Goal: Task Accomplishment & Management: Complete application form

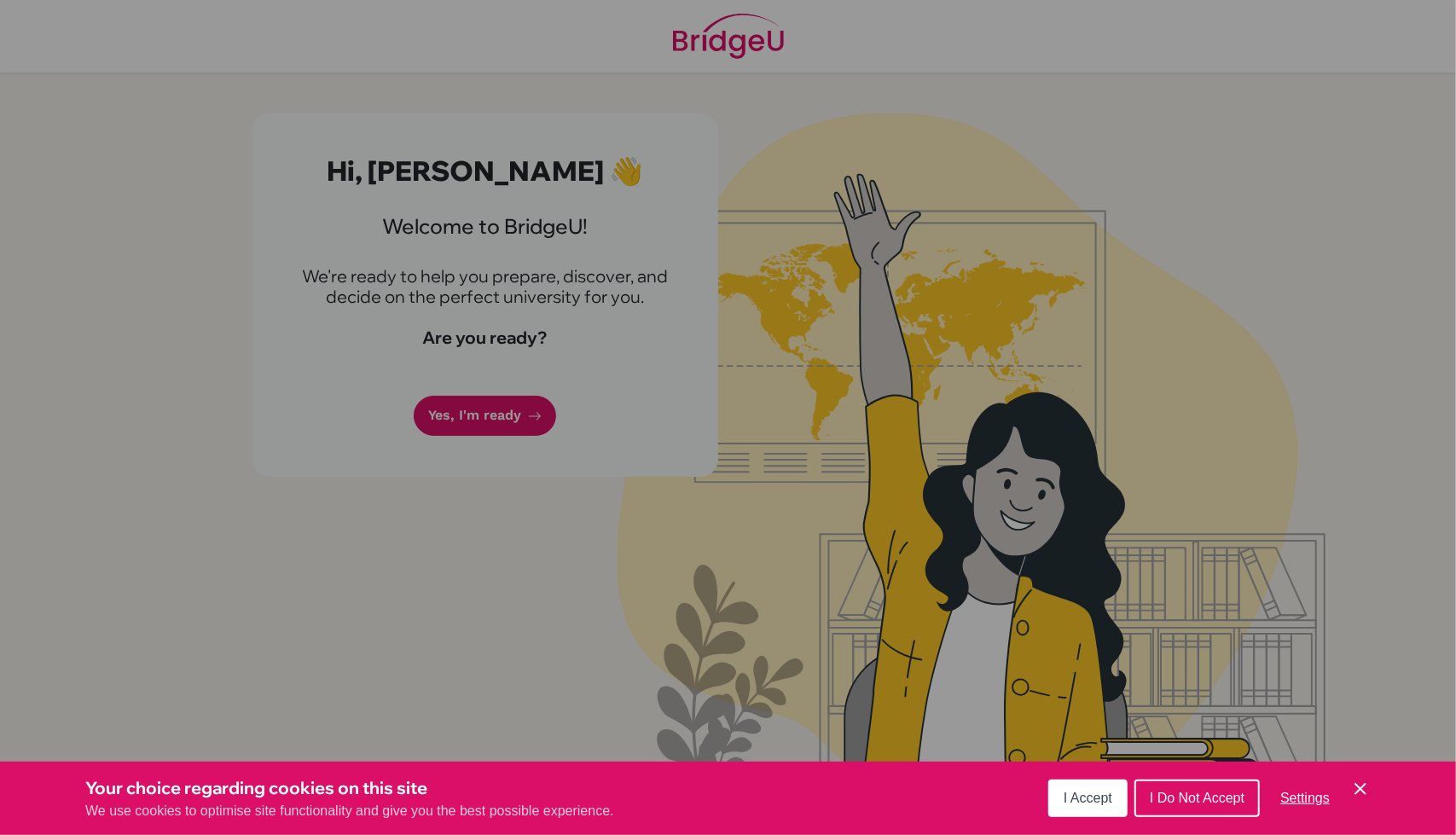
click at [1088, 782] on button "I Accept" at bounding box center [1088, 798] width 80 height 37
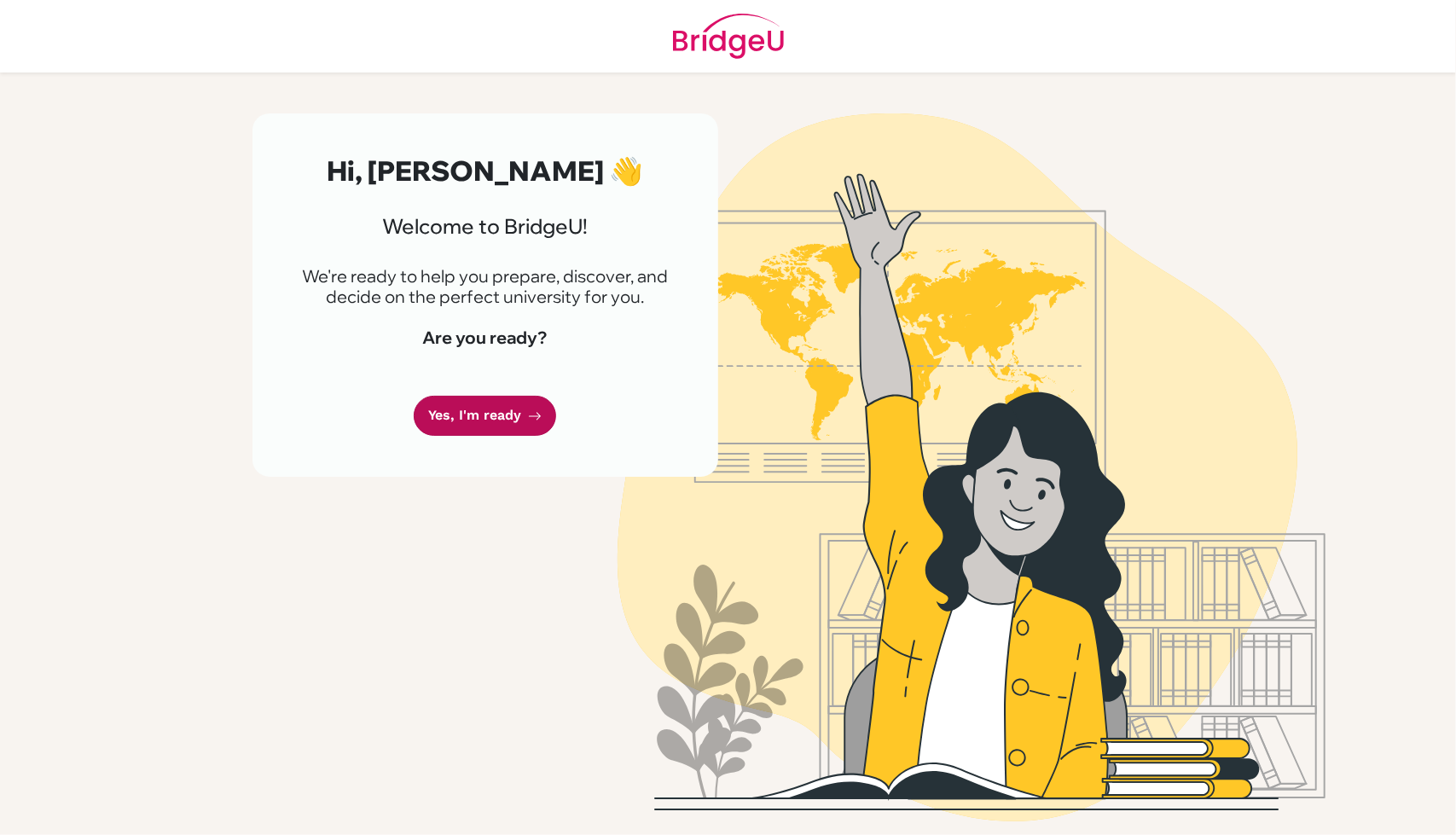
click at [501, 424] on link "Yes, I'm ready" at bounding box center [485, 416] width 143 height 40
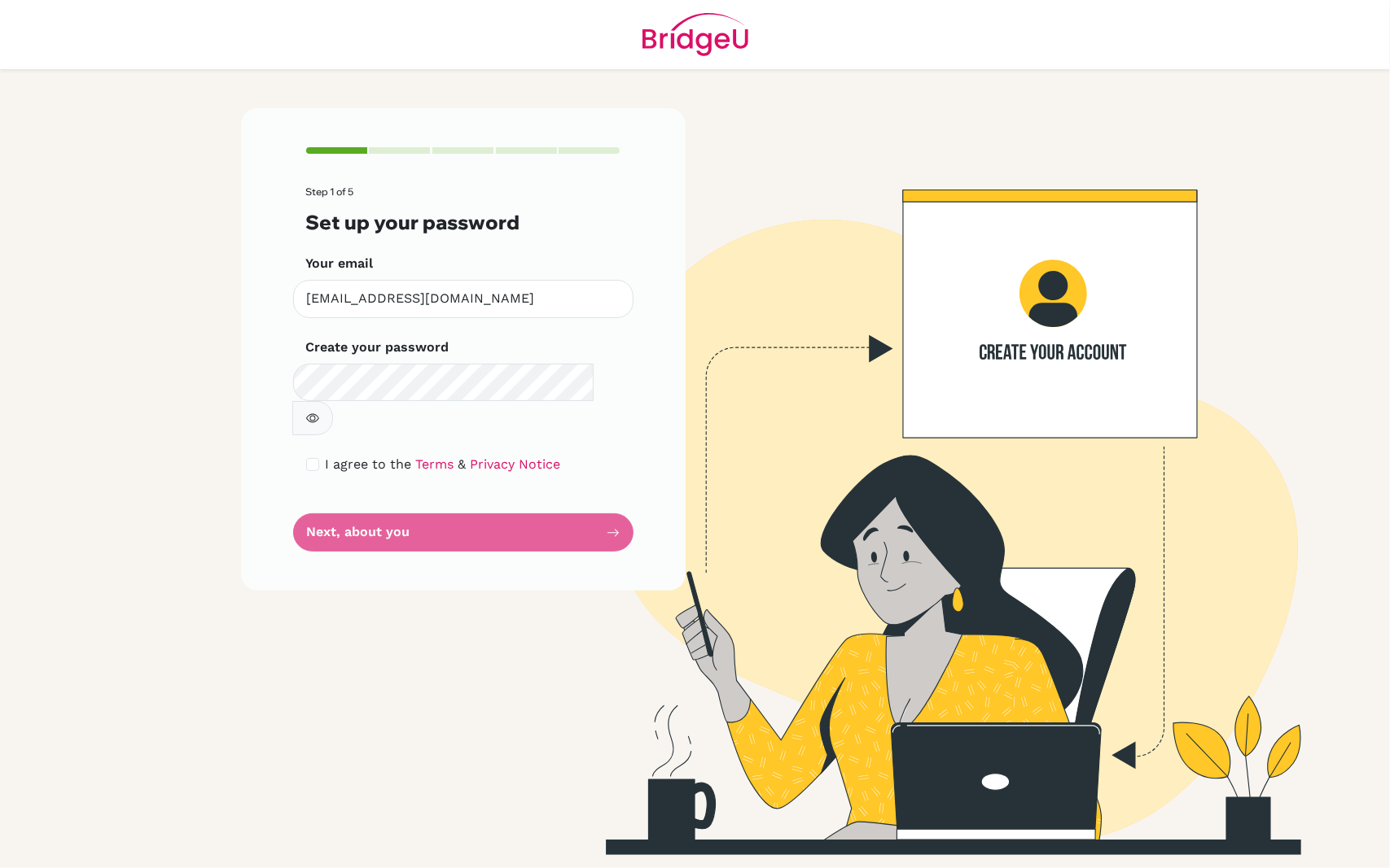
click at [866, 506] on img at bounding box center [927, 481] width 928 height 747
click at [395, 508] on form "Step 1 of 5 Set up your password Your email [EMAIL_ADDRESS][DOMAIN_NAME] Invali…" at bounding box center [463, 370] width 314 height 366
click at [319, 412] on icon "button" at bounding box center [313, 418] width 13 height 13
click at [452, 506] on form "Step 1 of 5 Set up your password Your email [EMAIL_ADDRESS][DOMAIN_NAME] Invali…" at bounding box center [463, 370] width 314 height 366
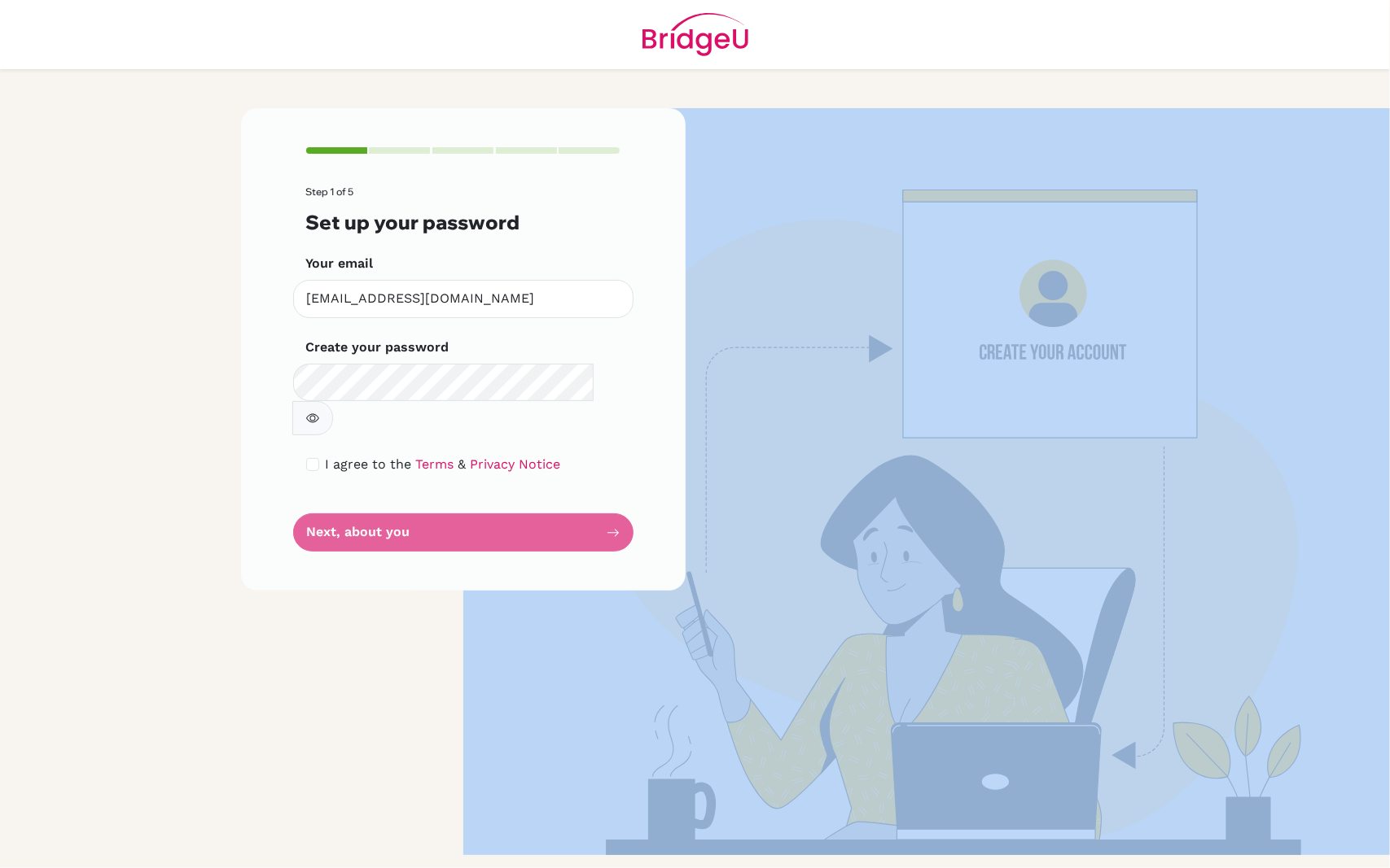
click at [452, 506] on form "Step 1 of 5 Set up your password Your email [EMAIL_ADDRESS][DOMAIN_NAME] Invali…" at bounding box center [463, 370] width 314 height 366
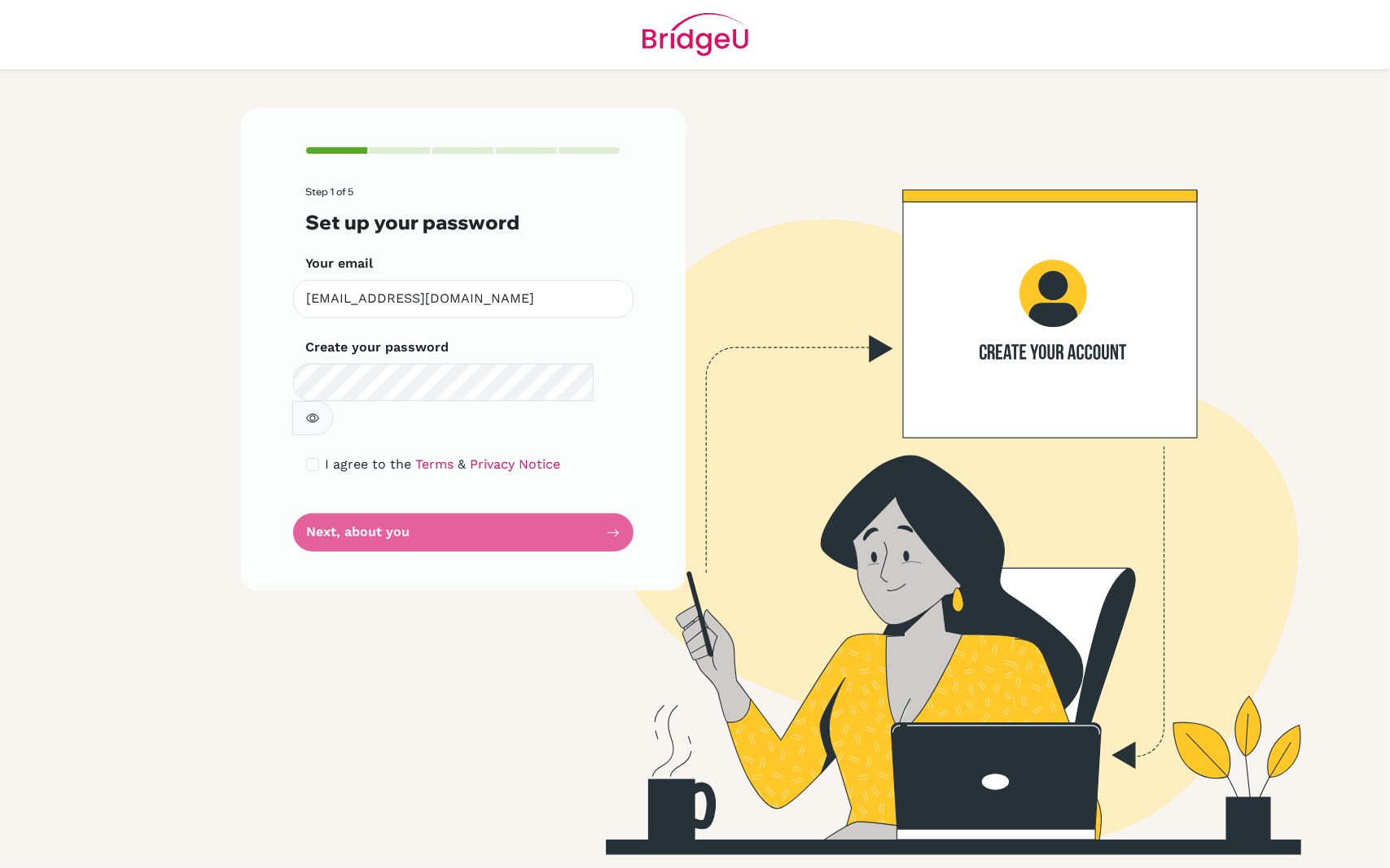
click at [452, 506] on form "Step 1 of 5 Set up your password Your email [EMAIL_ADDRESS][DOMAIN_NAME] Invali…" at bounding box center [463, 370] width 314 height 366
click at [309, 458] on input "checkbox" at bounding box center [313, 465] width 13 height 13
checkbox input "true"
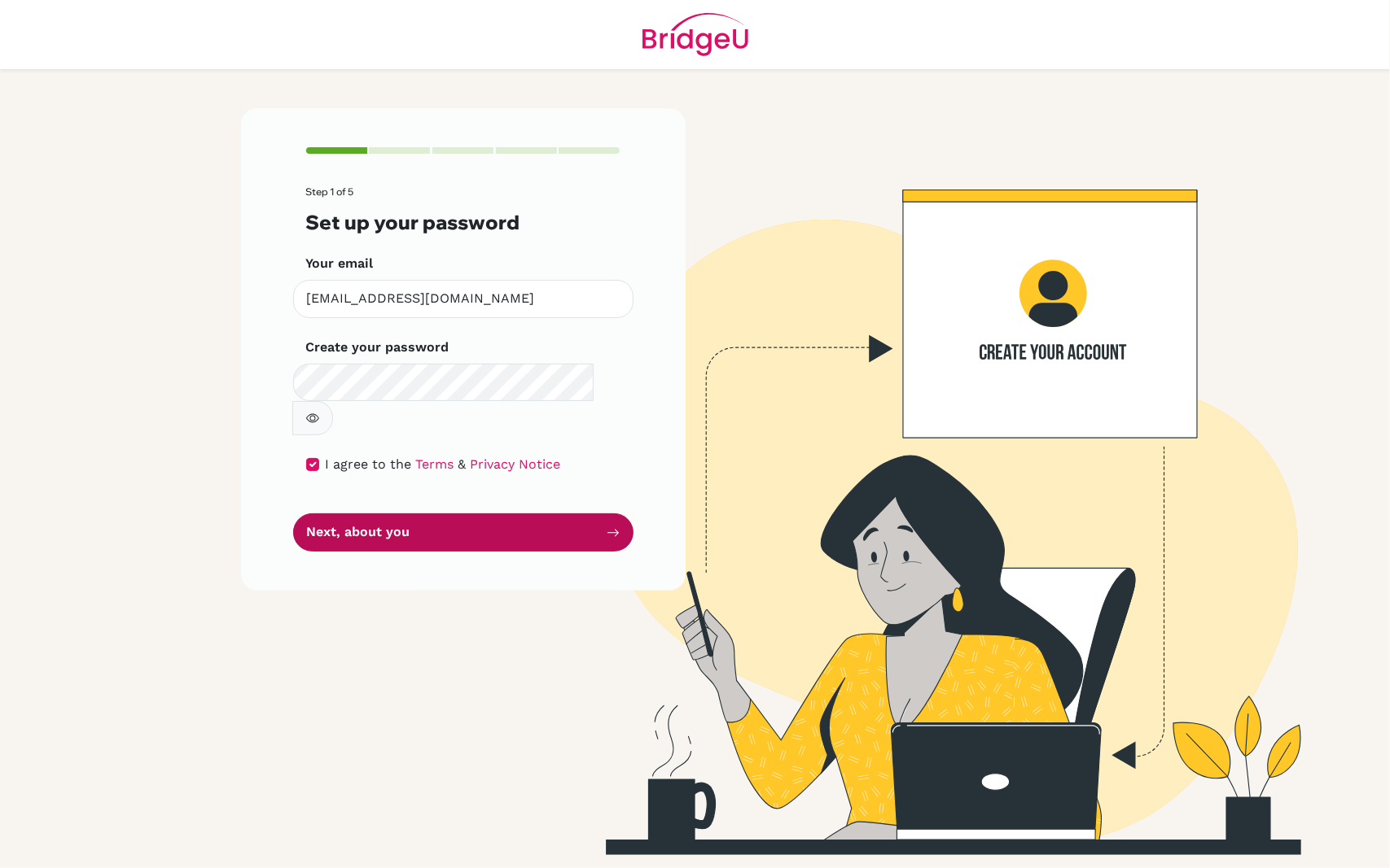
click at [336, 513] on button "Next, about you" at bounding box center [463, 532] width 340 height 38
